Goal: Task Accomplishment & Management: Manage account settings

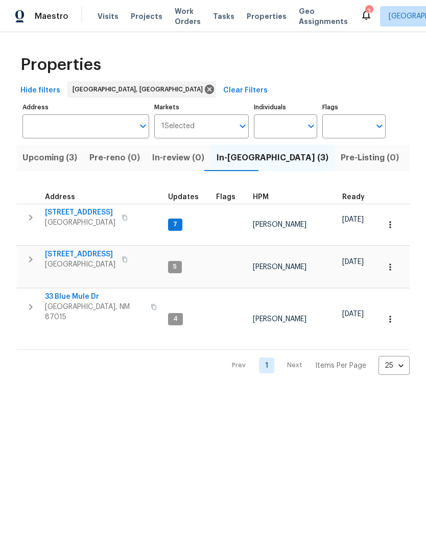
click at [86, 211] on span "5736 Irving Blvd NW" at bounding box center [80, 212] width 70 height 10
click at [66, 208] on span "5736 Irving Blvd NW" at bounding box center [80, 212] width 70 height 10
click at [66, 213] on span "[STREET_ADDRESS]" at bounding box center [80, 212] width 70 height 10
click at [68, 292] on span "33 Blue Mule Dr" at bounding box center [95, 297] width 100 height 10
click at [74, 249] on span "802 Pinetree Rd SE" at bounding box center [80, 254] width 70 height 10
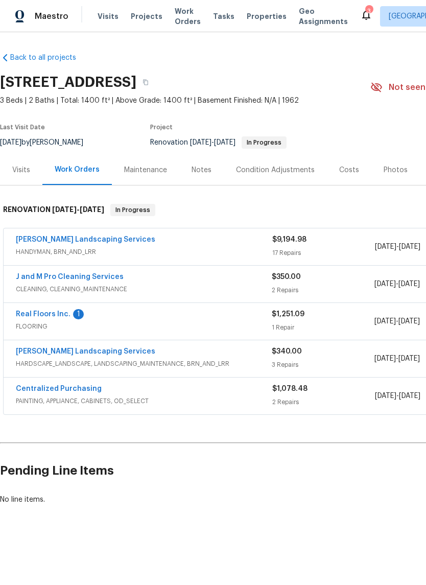
click at [62, 275] on link "J and M Pro Cleaning Services" at bounding box center [70, 276] width 108 height 7
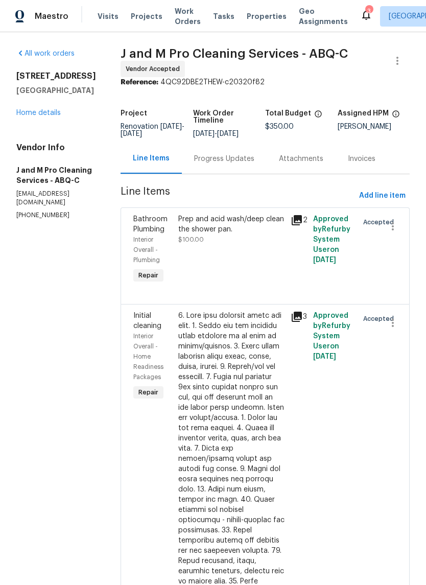
click at [249, 164] on div "Progress Updates" at bounding box center [224, 159] width 60 height 10
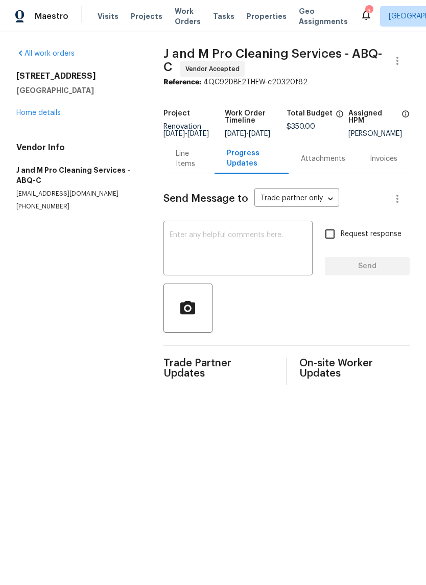
click at [176, 247] on textarea at bounding box center [238, 249] width 137 height 36
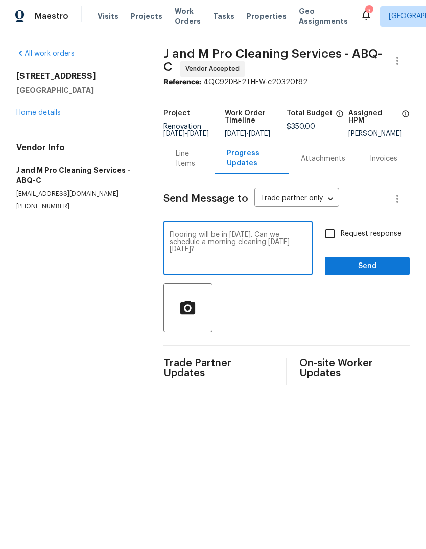
type textarea "Flooring will be in Wednesday 8/13. Can we schedule a morning cleaning on Thurs…"
click at [372, 272] on span "Send" at bounding box center [367, 266] width 68 height 13
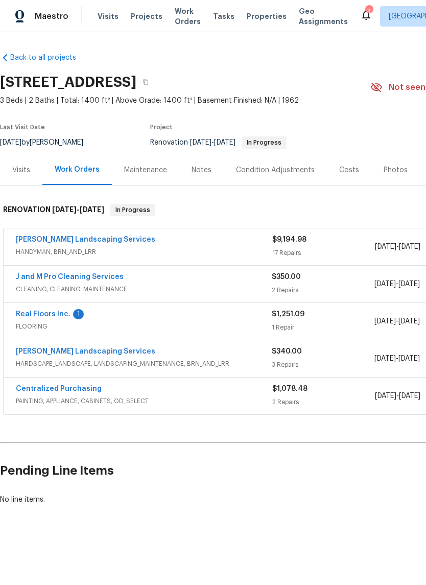
click at [203, 174] on div "Notes" at bounding box center [202, 170] width 20 height 10
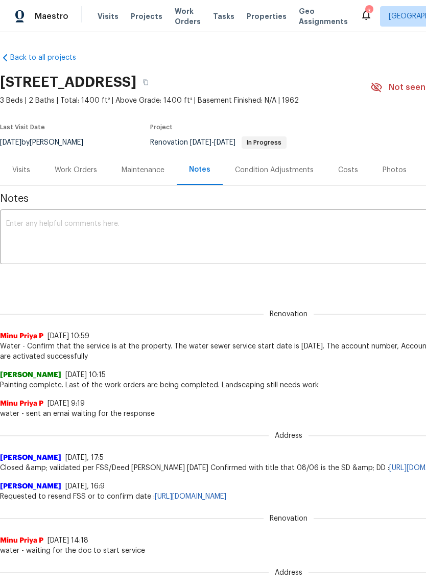
click at [14, 220] on textarea at bounding box center [288, 238] width 565 height 36
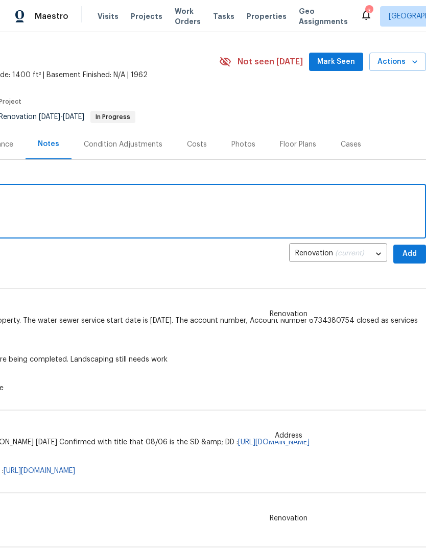
scroll to position [25, 151]
type textarea "Flooring 8/13, cleaners 8/14"
click at [408, 249] on span "Add" at bounding box center [410, 254] width 16 height 13
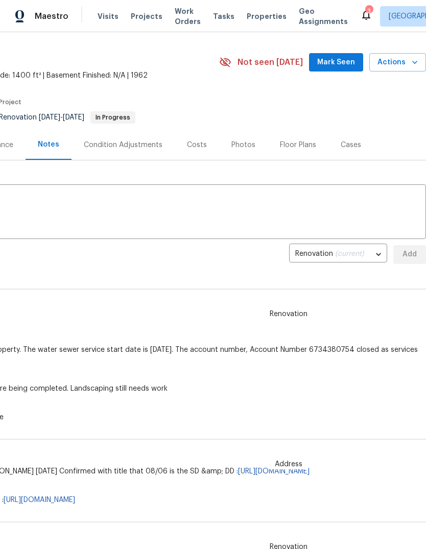
click at [335, 55] on button "Mark Seen" at bounding box center [336, 62] width 54 height 19
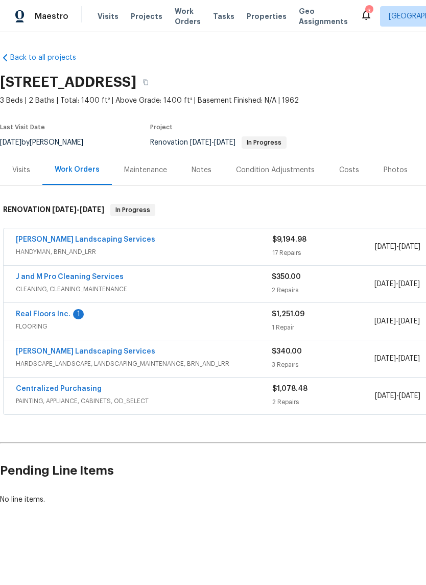
click at [41, 311] on link "Real Floors Inc." at bounding box center [43, 314] width 55 height 7
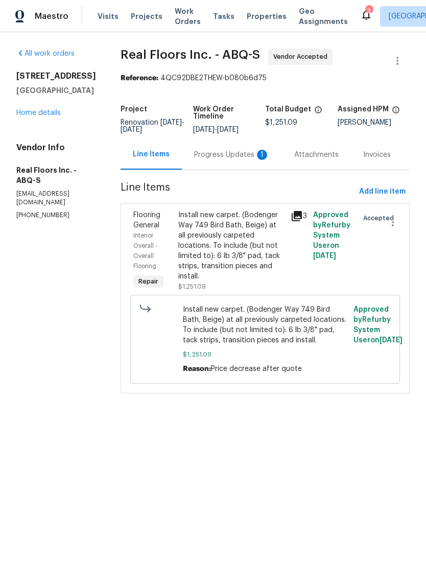
click at [237, 155] on div "Progress Updates 1" at bounding box center [232, 155] width 76 height 10
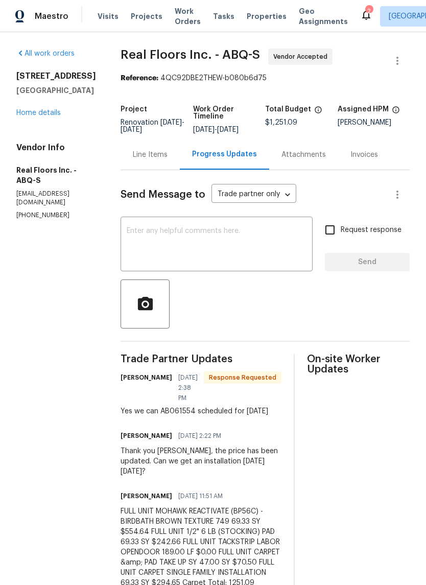
click at [134, 232] on textarea at bounding box center [217, 245] width 180 height 36
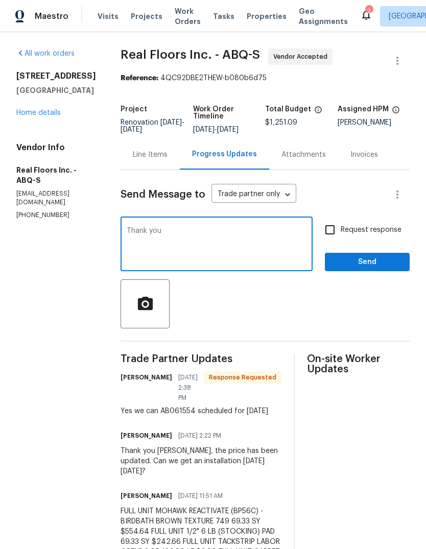
type textarea "Thank you"
click at [372, 260] on span "Send" at bounding box center [367, 262] width 68 height 13
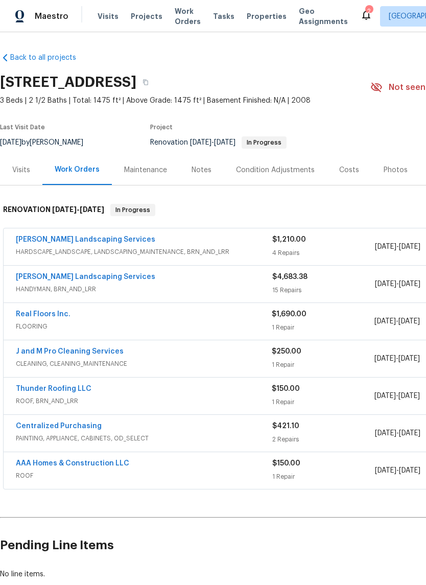
click at [196, 172] on div "Notes" at bounding box center [202, 170] width 20 height 10
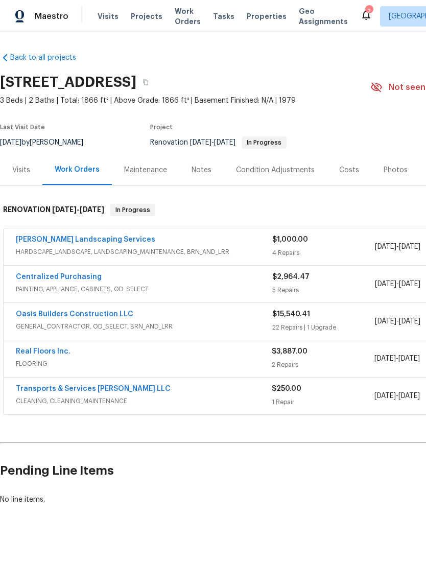
click at [45, 236] on link "Rodriguez Landscaping Services" at bounding box center [85, 239] width 139 height 7
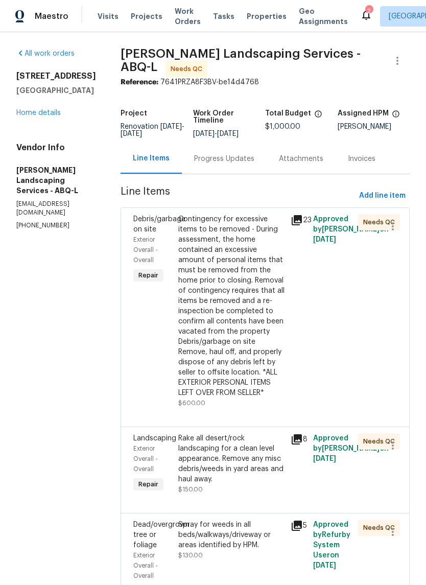
click at [245, 337] on div "Contingency for excessive items to be removed - During assessment, the home con…" at bounding box center [231, 306] width 106 height 184
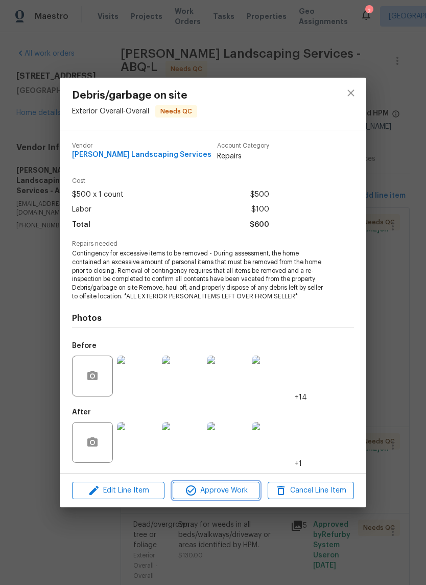
click at [209, 487] on span "Approve Work" at bounding box center [216, 490] width 80 height 13
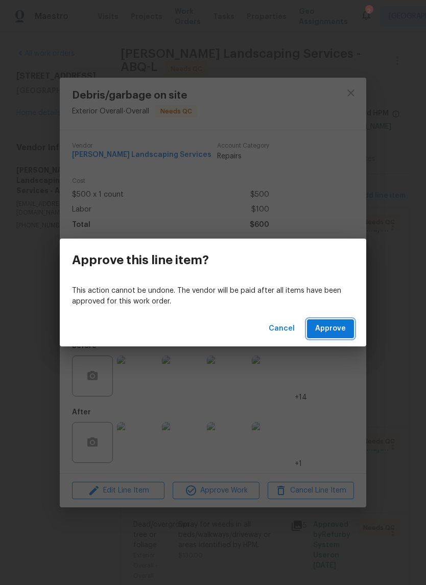
click at [325, 323] on span "Approve" at bounding box center [330, 328] width 31 height 13
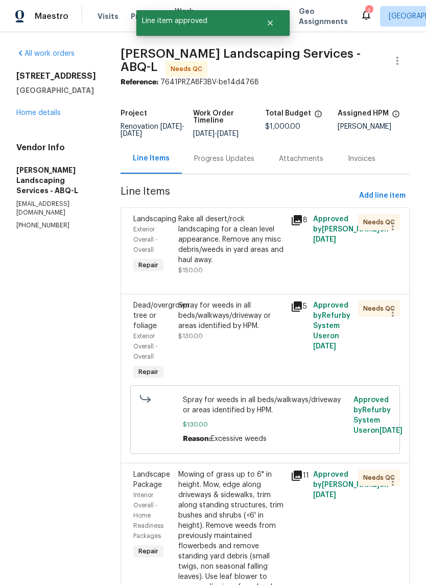
click at [261, 265] on div "Rake all desert/rock landscaping for a clean level appearance. Remove any misc …" at bounding box center [231, 239] width 106 height 51
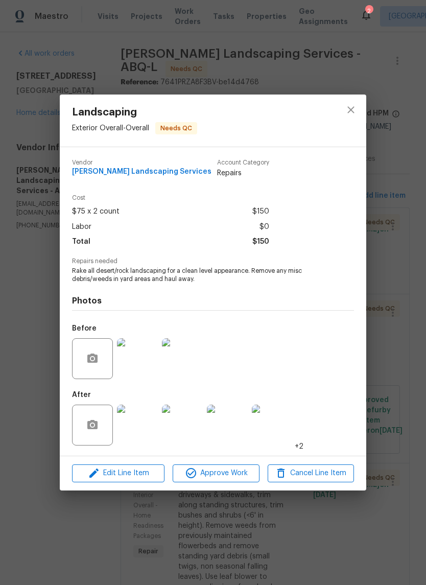
click at [145, 428] on img at bounding box center [137, 425] width 41 height 41
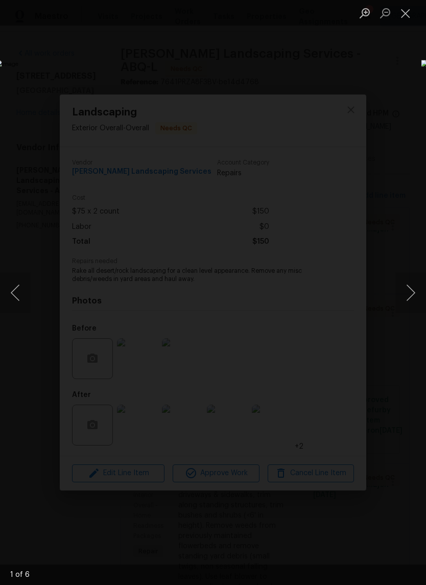
click at [409, 294] on button "Next image" at bounding box center [410, 292] width 31 height 41
click at [412, 292] on button "Next image" at bounding box center [410, 292] width 31 height 41
click at [412, 290] on button "Next image" at bounding box center [410, 292] width 31 height 41
click at [411, 284] on button "Next image" at bounding box center [410, 292] width 31 height 41
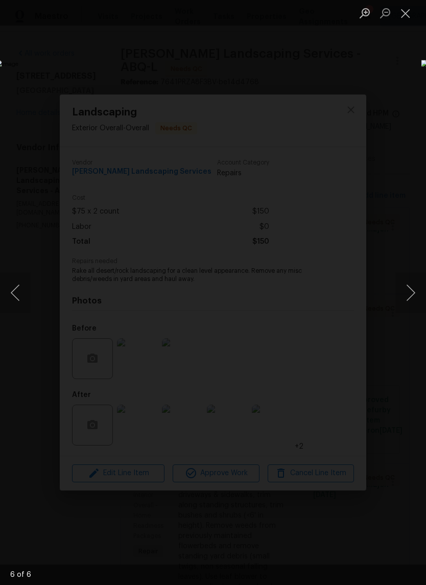
click at [409, 286] on button "Next image" at bounding box center [410, 292] width 31 height 41
click at [406, 16] on button "Close lightbox" at bounding box center [405, 13] width 20 height 18
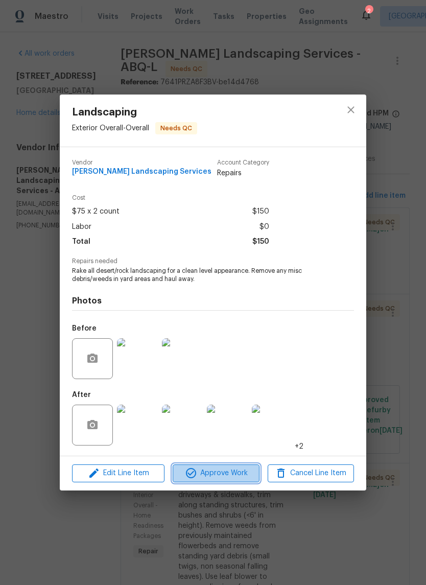
click at [226, 476] on span "Approve Work" at bounding box center [216, 473] width 80 height 13
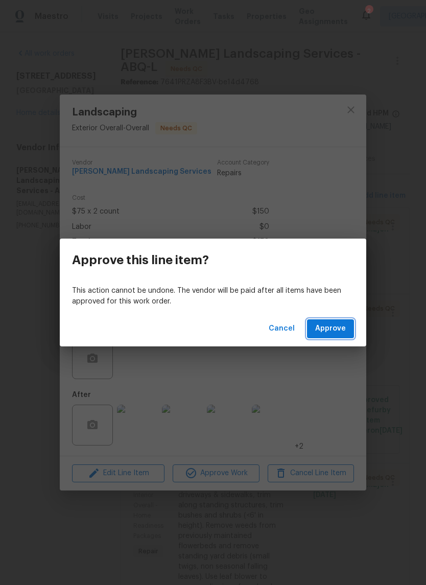
click at [334, 326] on span "Approve" at bounding box center [330, 328] width 31 height 13
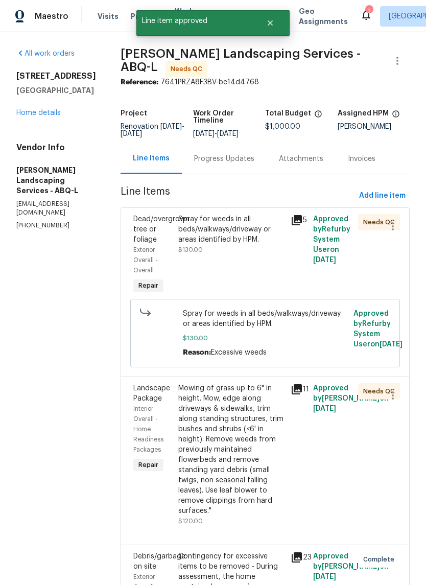
click at [255, 271] on div "Spray for weeds in all beds/walkways/driveway or areas identified by HPM. $130.…" at bounding box center [231, 255] width 112 height 88
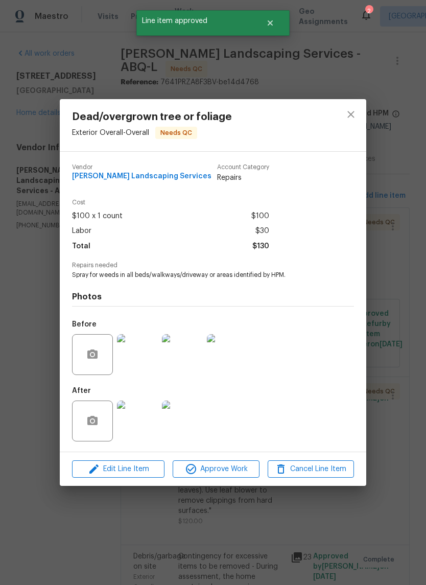
click at [142, 428] on img at bounding box center [137, 420] width 41 height 41
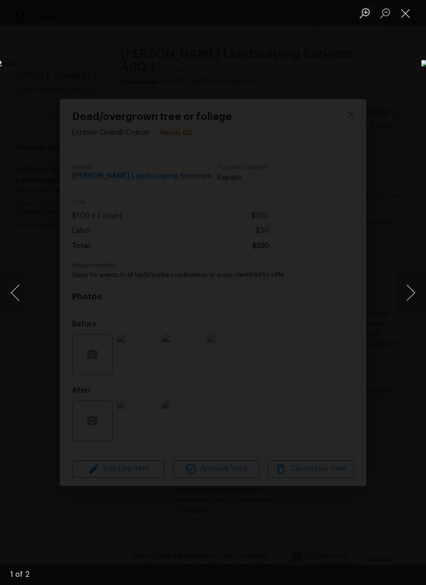
click at [411, 296] on button "Next image" at bounding box center [410, 292] width 31 height 41
click at [409, 18] on button "Close lightbox" at bounding box center [405, 13] width 20 height 18
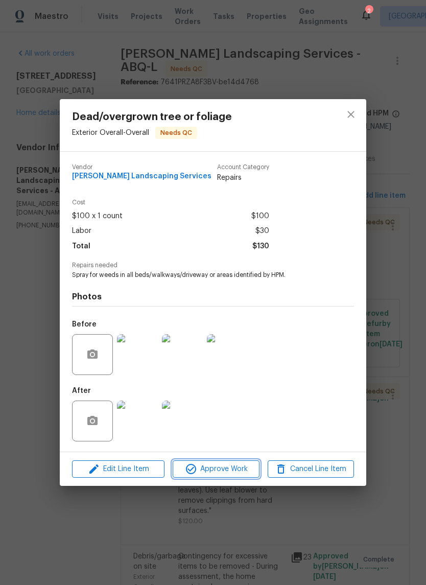
click at [222, 467] on span "Approve Work" at bounding box center [216, 469] width 80 height 13
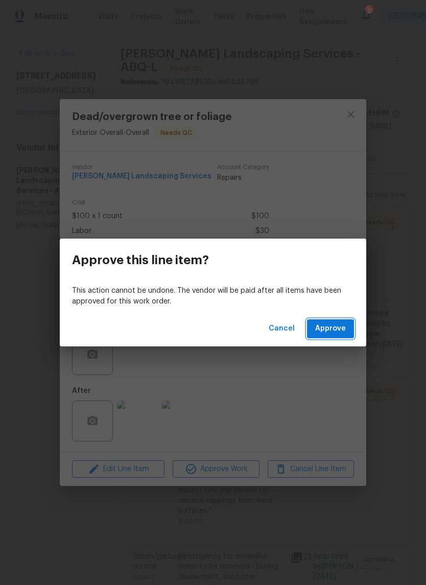
click at [321, 334] on span "Approve" at bounding box center [330, 328] width 31 height 13
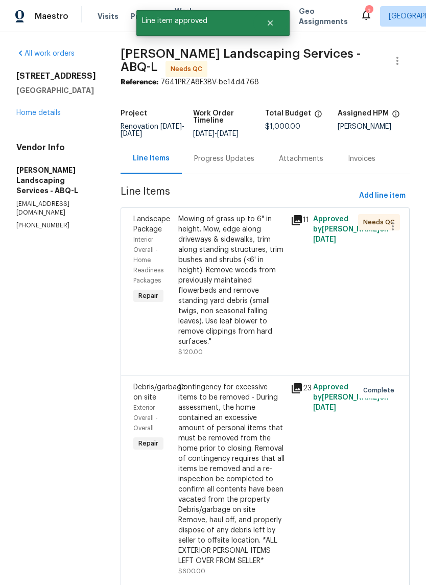
click at [265, 314] on div "Mowing of grass up to 6" in height. Mow, edge along driveways & sidewalks, trim…" at bounding box center [231, 280] width 106 height 133
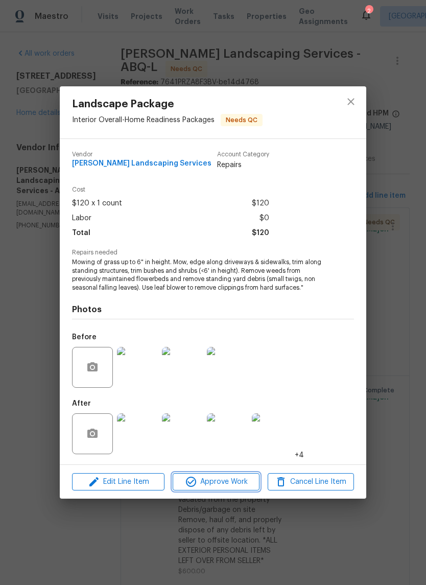
click at [224, 479] on span "Approve Work" at bounding box center [216, 482] width 80 height 13
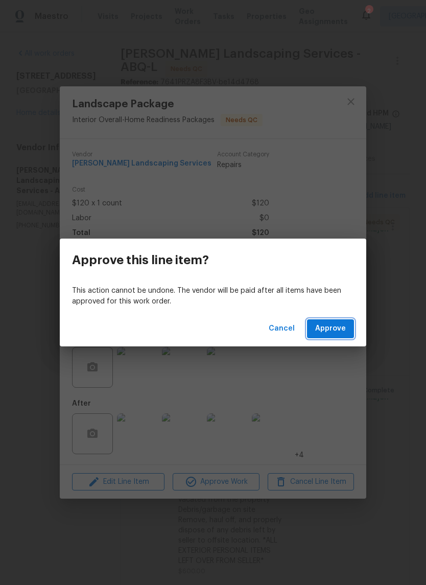
click at [330, 331] on span "Approve" at bounding box center [330, 328] width 31 height 13
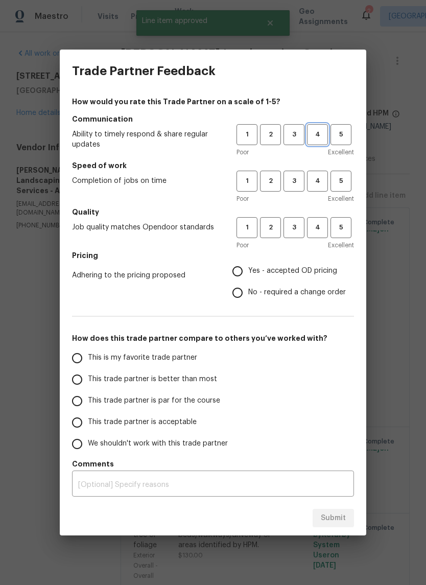
click at [312, 131] on span "4" at bounding box center [317, 135] width 19 height 12
click at [297, 180] on span "3" at bounding box center [294, 181] width 19 height 12
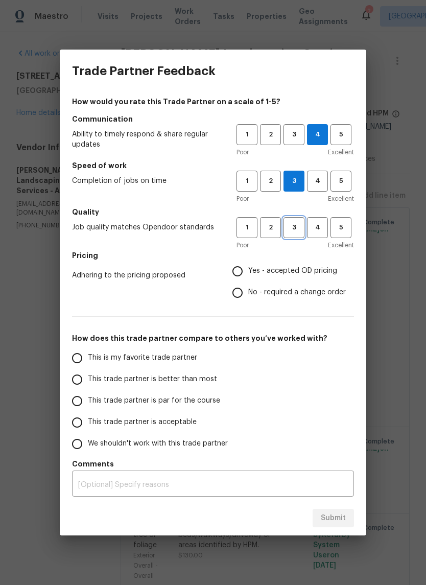
click at [295, 231] on span "3" at bounding box center [294, 228] width 19 height 12
click at [313, 178] on span "4" at bounding box center [317, 181] width 19 height 12
click at [238, 263] on input "Yes - accepted OD pricing" at bounding box center [237, 271] width 21 height 21
radio input "true"
click at [84, 370] on label "This trade partner is better than most" at bounding box center [146, 379] width 161 height 21
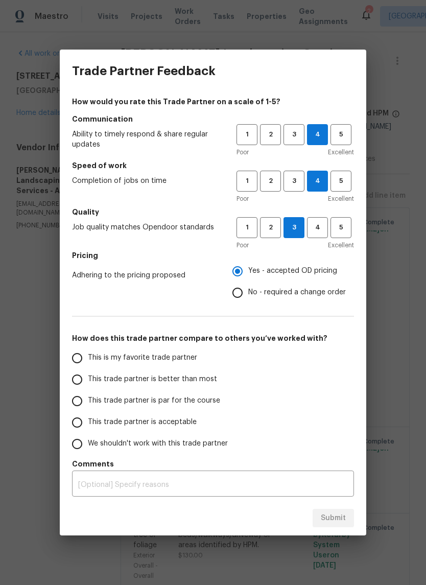
click at [84, 370] on input "This trade partner is better than most" at bounding box center [76, 379] width 21 height 21
click at [329, 515] on span "Submit" at bounding box center [333, 518] width 25 height 13
radio input "true"
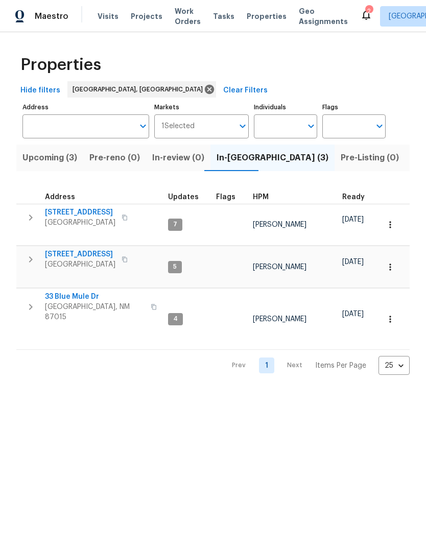
click at [64, 249] on span "802 Pinetree Rd SE" at bounding box center [80, 254] width 70 height 10
click at [67, 292] on span "33 Blue Mule Dr" at bounding box center [95, 297] width 100 height 10
click at [136, 391] on html "Maestro Visits Projects Work Orders Tasks Properties Geo Assignments 2 Albuquer…" at bounding box center [213, 195] width 426 height 391
click at [365, 9] on div "2" at bounding box center [368, 11] width 7 height 10
click at [365, 13] on div "2" at bounding box center [368, 11] width 7 height 10
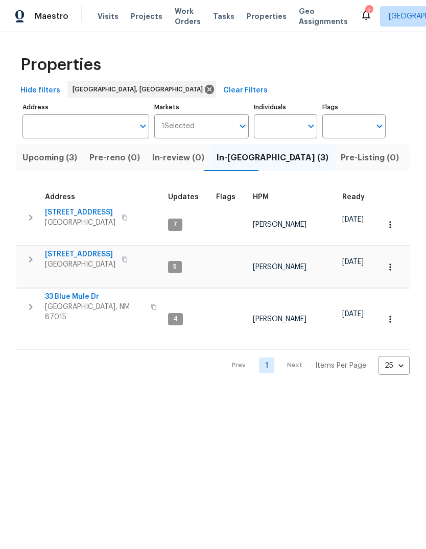
click at [360, 17] on icon at bounding box center [366, 15] width 12 height 12
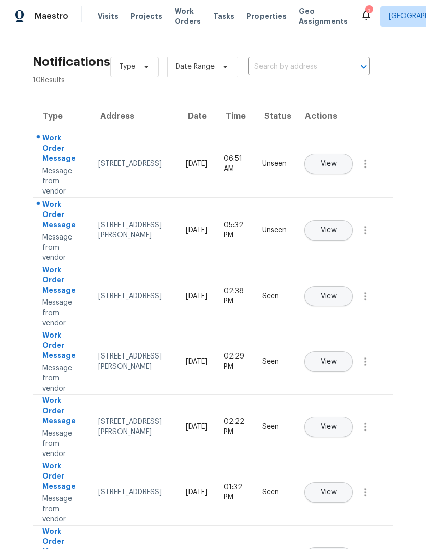
click at [337, 160] on span "View" at bounding box center [329, 164] width 16 height 8
click at [337, 227] on span "View" at bounding box center [329, 231] width 16 height 8
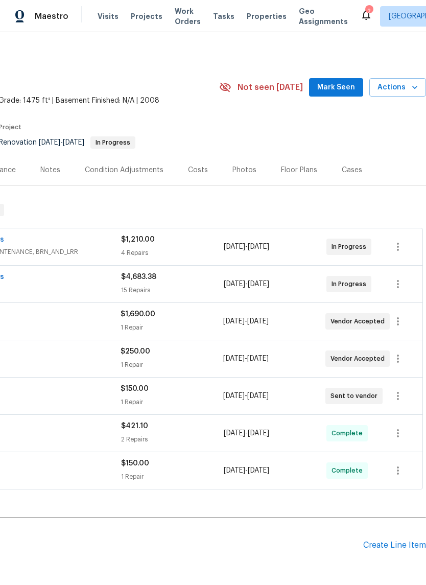
scroll to position [0, 151]
click at [345, 87] on span "Mark Seen" at bounding box center [336, 87] width 38 height 13
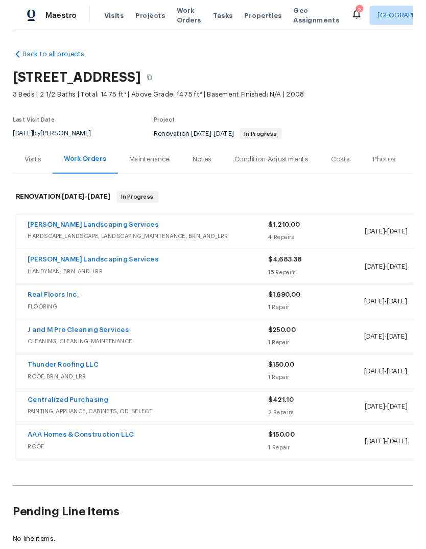
scroll to position [0, 0]
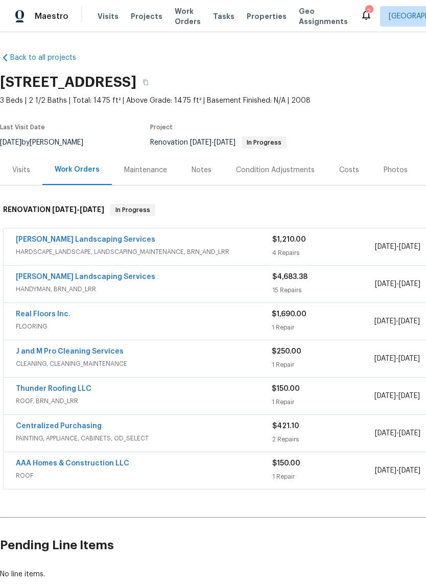
click at [61, 389] on link "Thunder Roofing LLC" at bounding box center [54, 388] width 76 height 7
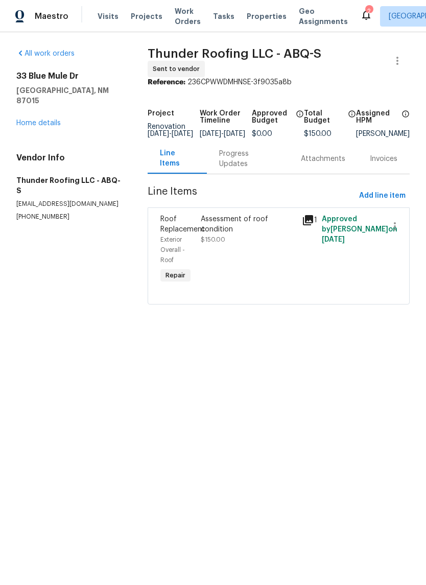
click at [234, 164] on div "Progress Updates" at bounding box center [247, 159] width 57 height 20
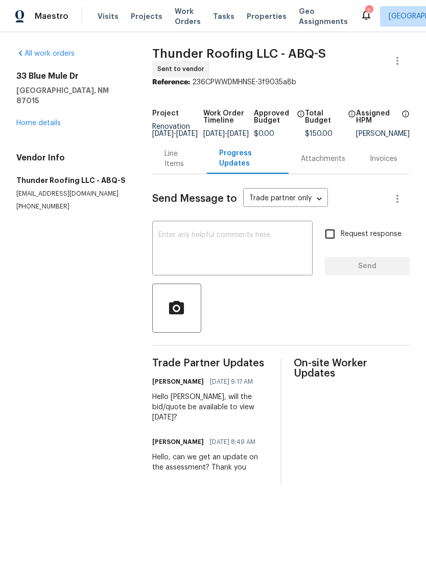
click at [169, 241] on textarea at bounding box center [232, 249] width 148 height 36
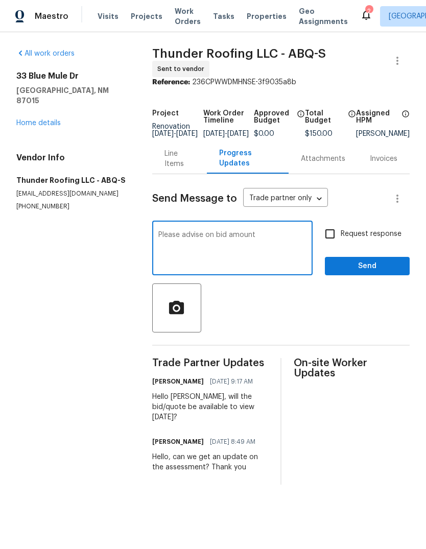
type textarea "Please advise on bid amount"
click at [369, 271] on span "Send" at bounding box center [367, 266] width 68 height 13
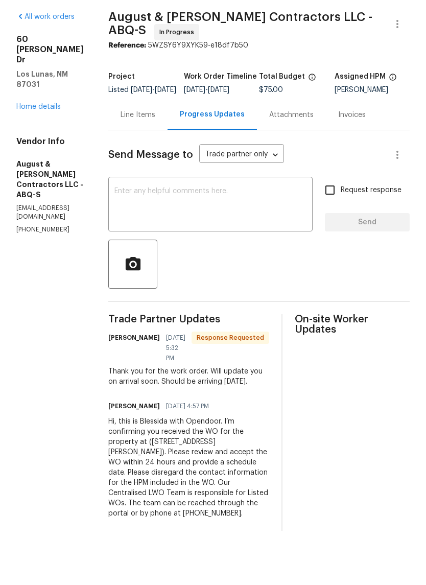
scroll to position [18, 0]
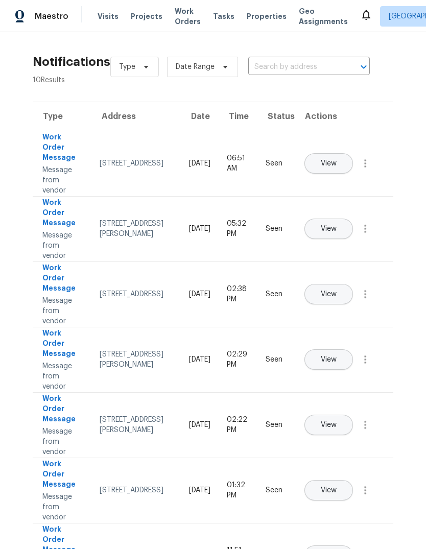
click at [256, 18] on span "Properties" at bounding box center [267, 16] width 40 height 10
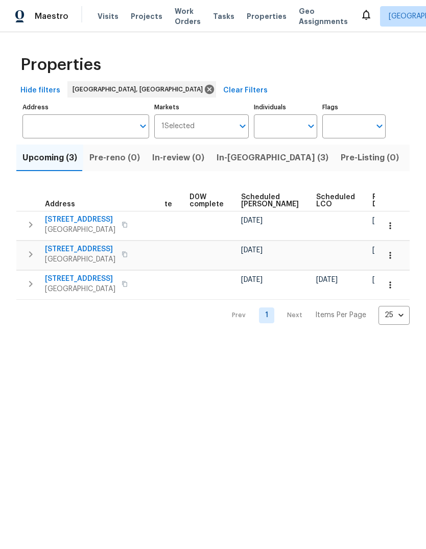
scroll to position [0, 256]
click at [225, 156] on span "In-[GEOGRAPHIC_DATA] (3)" at bounding box center [273, 158] width 112 height 14
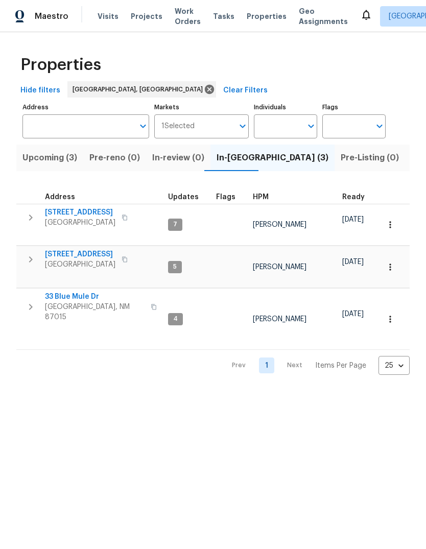
click at [74, 249] on span "[STREET_ADDRESS]" at bounding box center [80, 254] width 70 height 10
click at [70, 292] on span "33 Blue Mule Dr" at bounding box center [95, 297] width 100 height 10
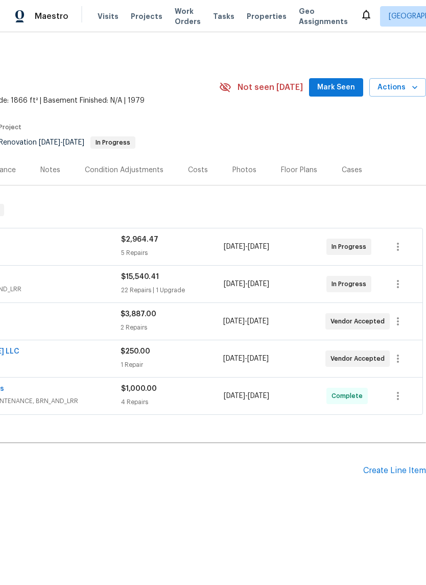
scroll to position [0, 151]
click at [336, 87] on span "Mark Seen" at bounding box center [336, 87] width 38 height 13
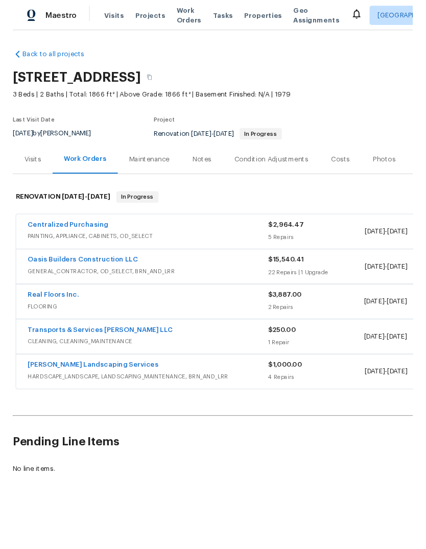
scroll to position [0, 0]
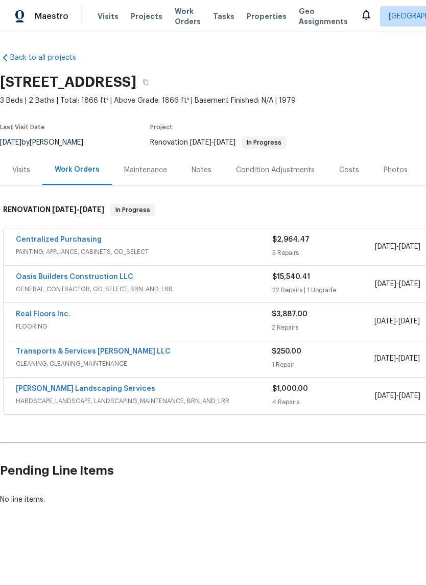
click at [199, 169] on div "Notes" at bounding box center [202, 170] width 20 height 10
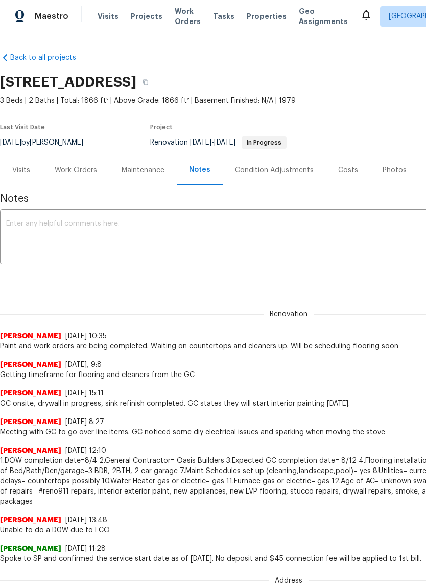
click at [15, 223] on textarea at bounding box center [288, 238] width 565 height 36
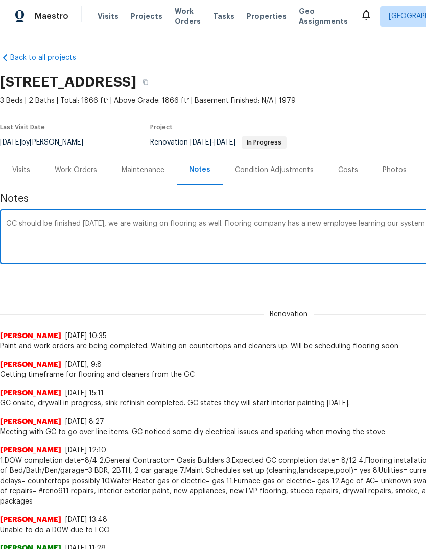
scroll to position [0, 151]
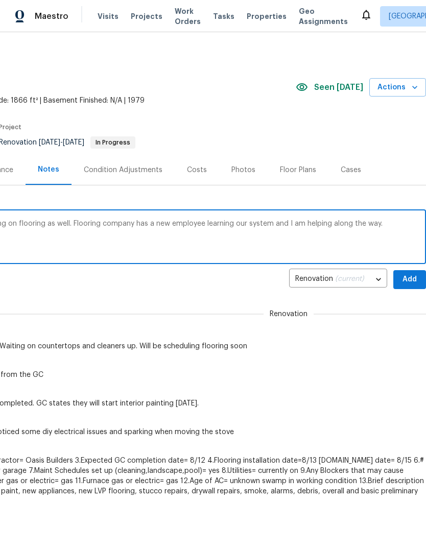
type textarea "GC should be finished [DATE], we are waiting on flooring as well. Flooring comp…"
click at [409, 279] on span "Add" at bounding box center [410, 279] width 16 height 13
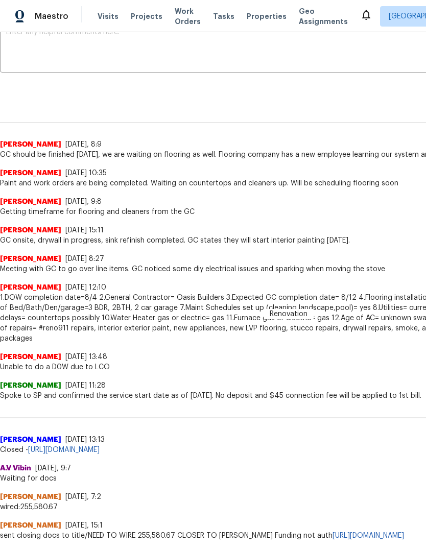
scroll to position [192, 0]
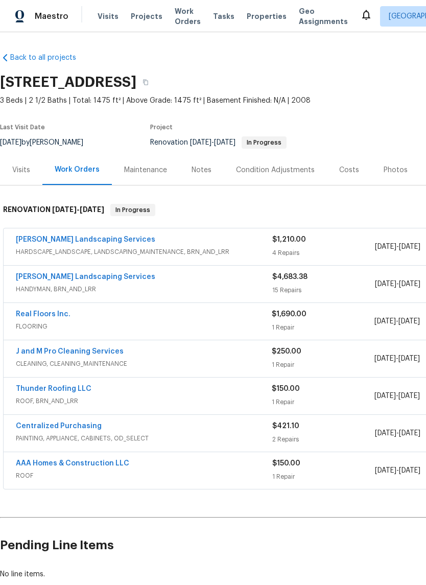
click at [198, 172] on div "Notes" at bounding box center [202, 170] width 20 height 10
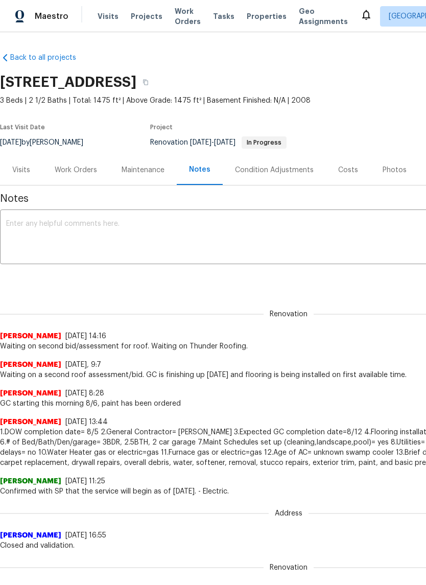
click at [23, 221] on textarea at bounding box center [288, 238] width 565 height 36
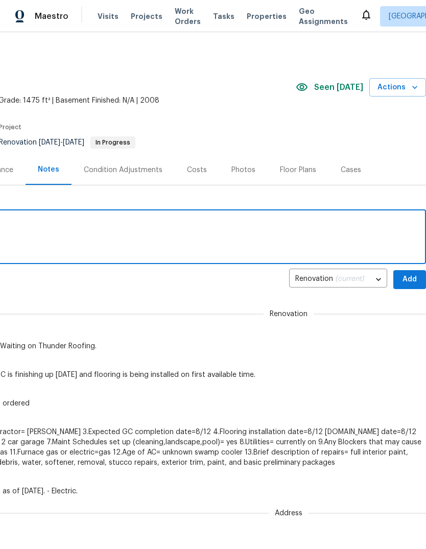
scroll to position [0, 151]
type textarea "Last day for GC, waiting on flooring."
click at [406, 280] on span "Add" at bounding box center [410, 279] width 16 height 13
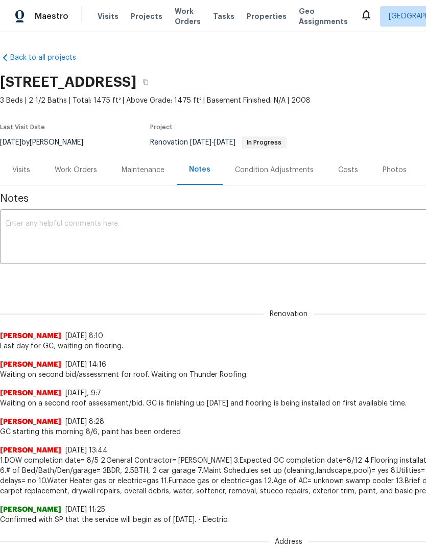
scroll to position [0, 0]
click at [20, 223] on textarea at bounding box center [288, 238] width 565 height 36
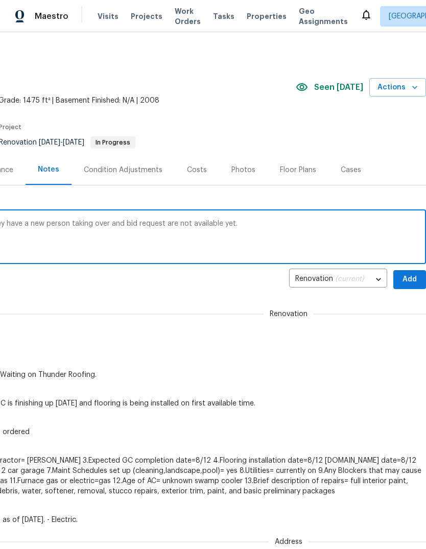
scroll to position [0, 151]
type textarea "Messaged Thunder roofing for the bid. They have a new person taking over and bi…"
click at [410, 278] on span "Add" at bounding box center [410, 279] width 16 height 13
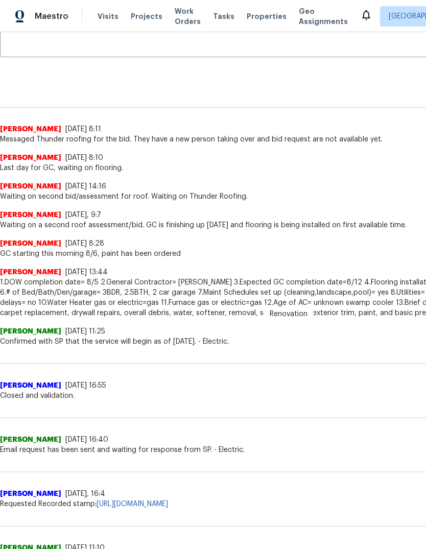
scroll to position [208, 0]
